Goal: Task Accomplishment & Management: Manage account settings

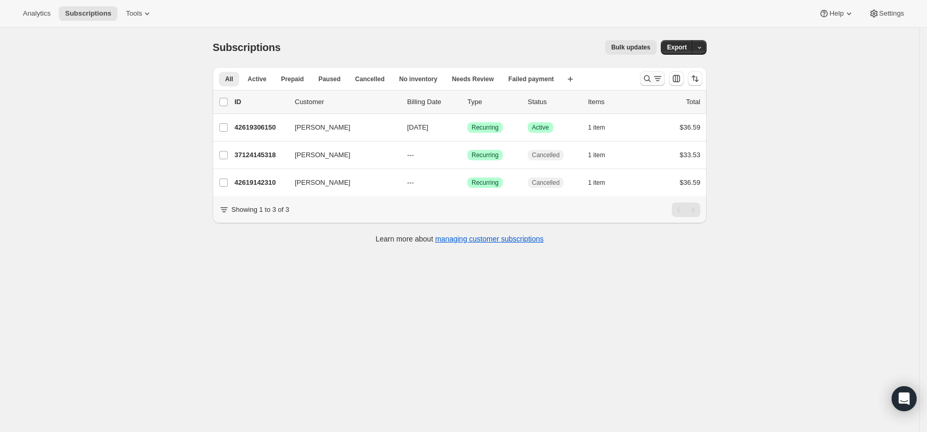
click at [651, 77] on icon "Search and filter results" at bounding box center [647, 78] width 10 height 10
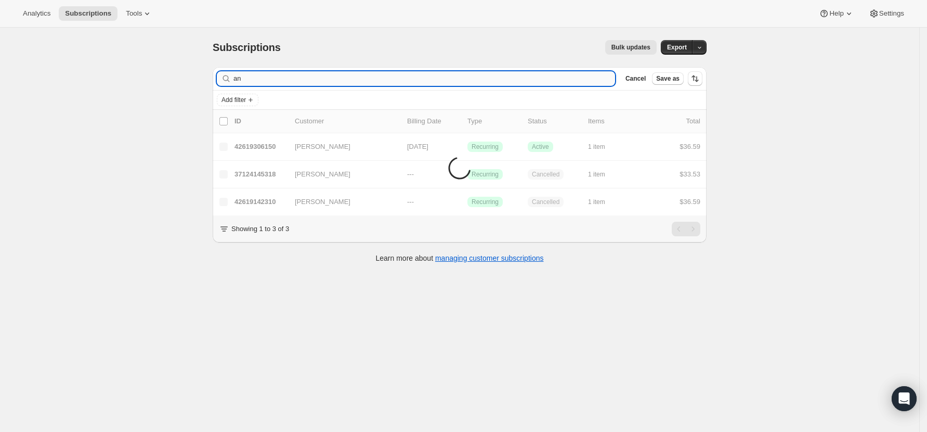
type input "a"
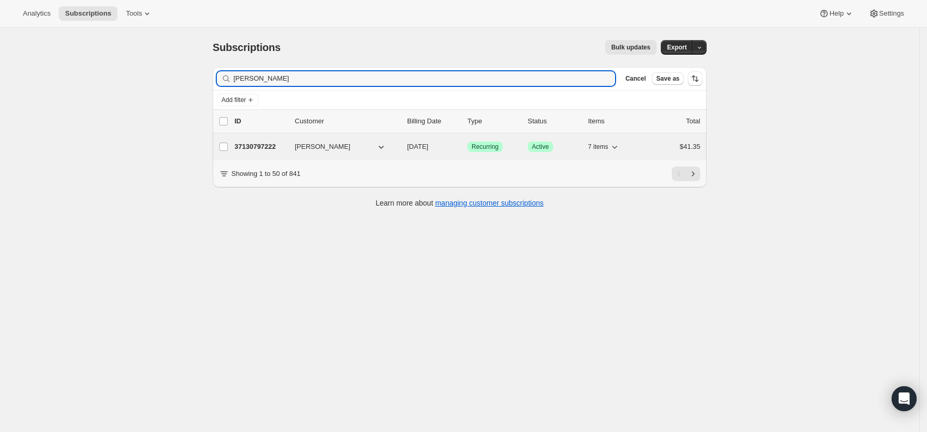
type input "[PERSON_NAME]"
click at [279, 145] on p "37130797222" at bounding box center [261, 146] width 52 height 10
